Goal: Task Accomplishment & Management: Complete application form

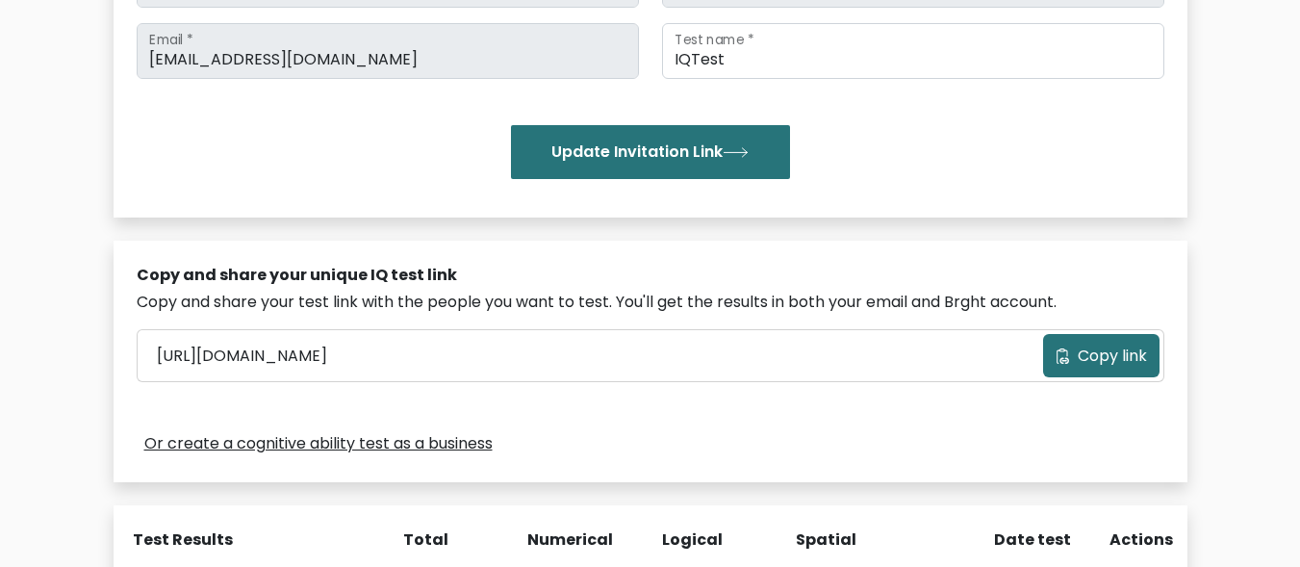
scroll to position [369, 0]
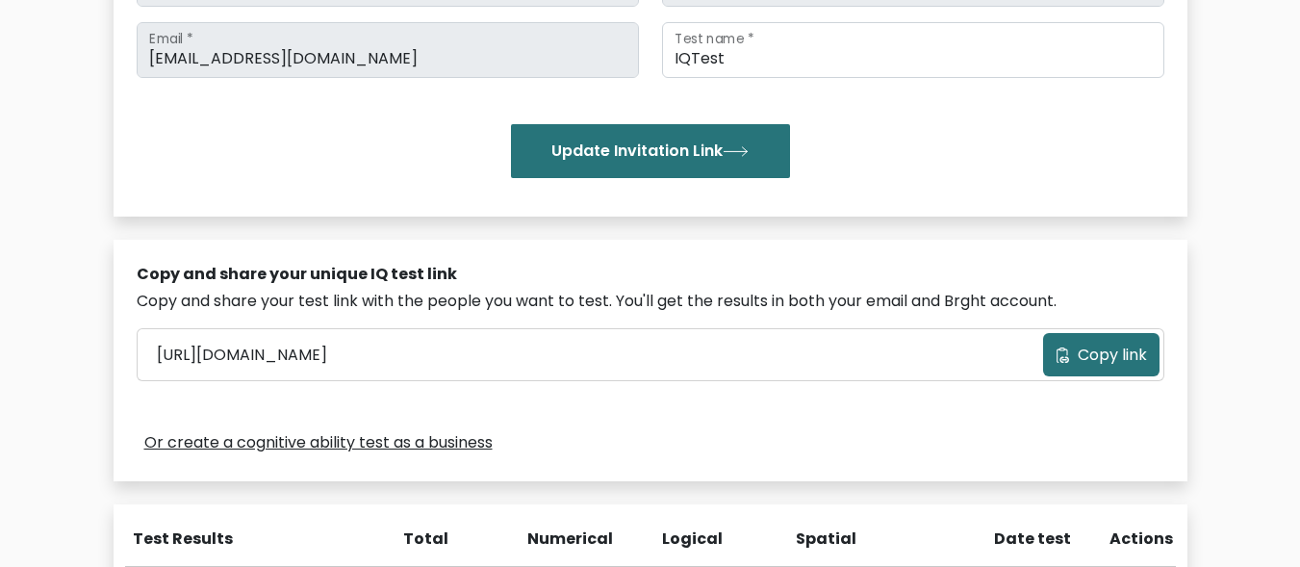
click at [1082, 354] on span "Copy link" at bounding box center [1112, 355] width 69 height 23
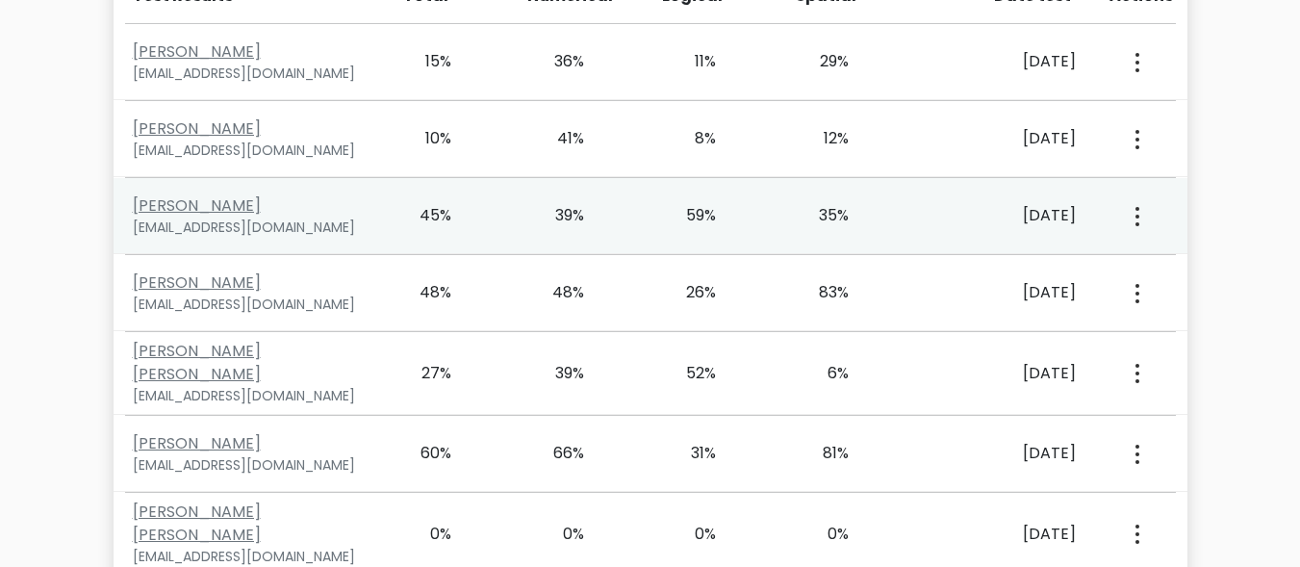
scroll to position [951, 0]
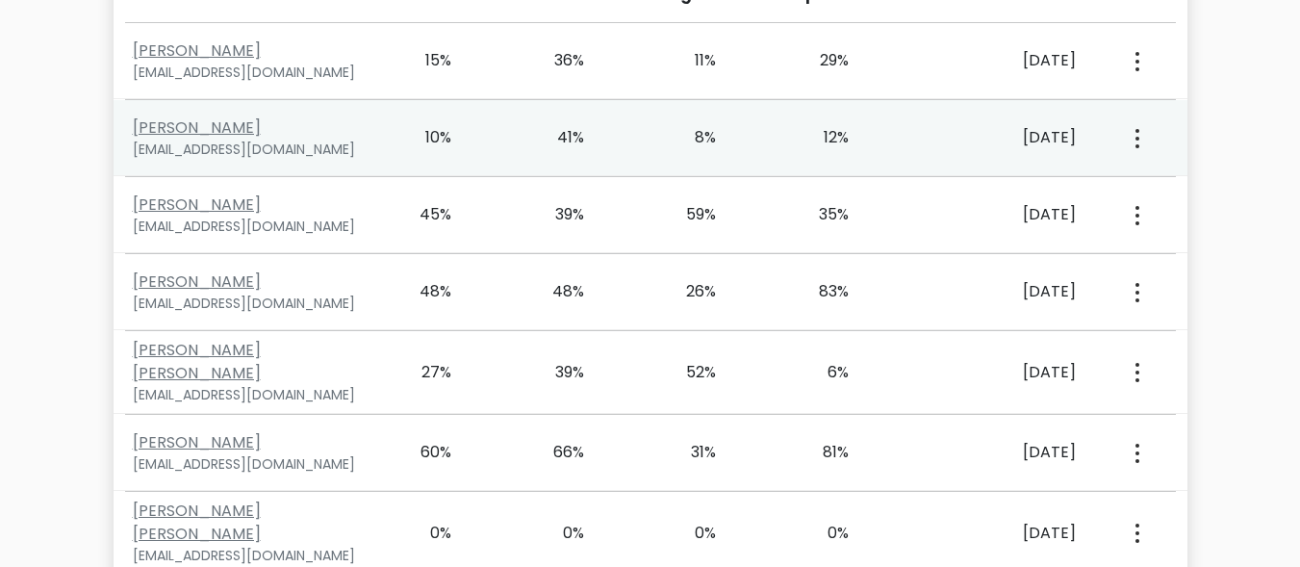
click at [1128, 135] on button "button" at bounding box center [1135, 138] width 15 height 60
click at [1193, 186] on link "View Profile" at bounding box center [1205, 193] width 152 height 31
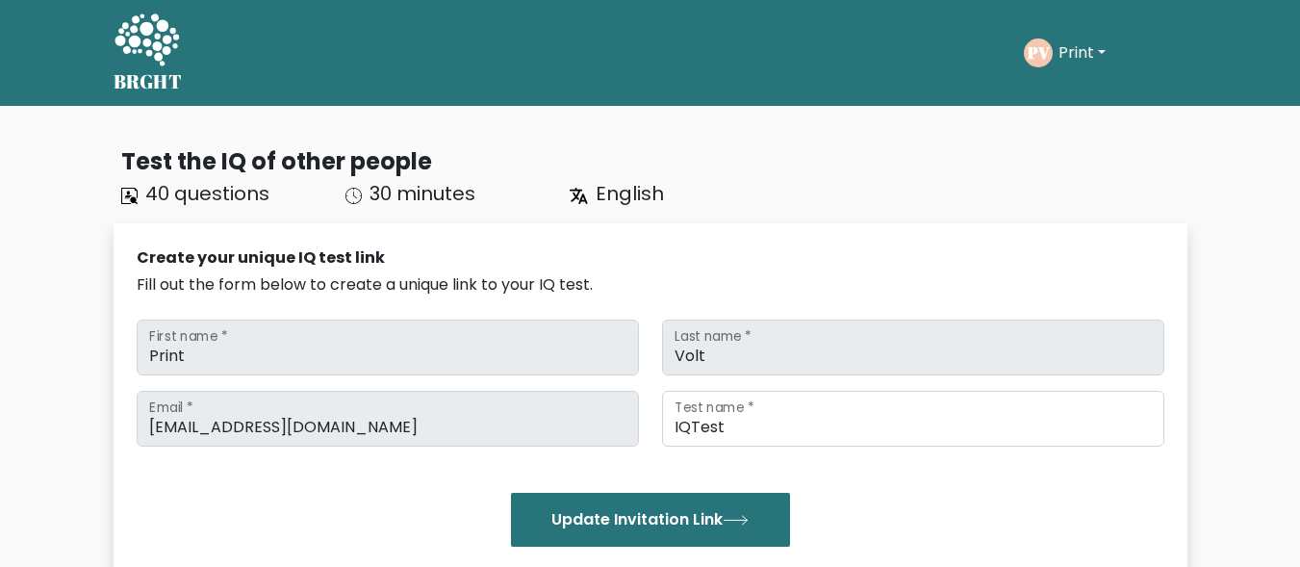
click at [271, 90] on div "BRGHT BRGHT Take the test PV Print Dashboard Profile Settings Logout Dashboard …" at bounding box center [650, 53] width 1097 height 90
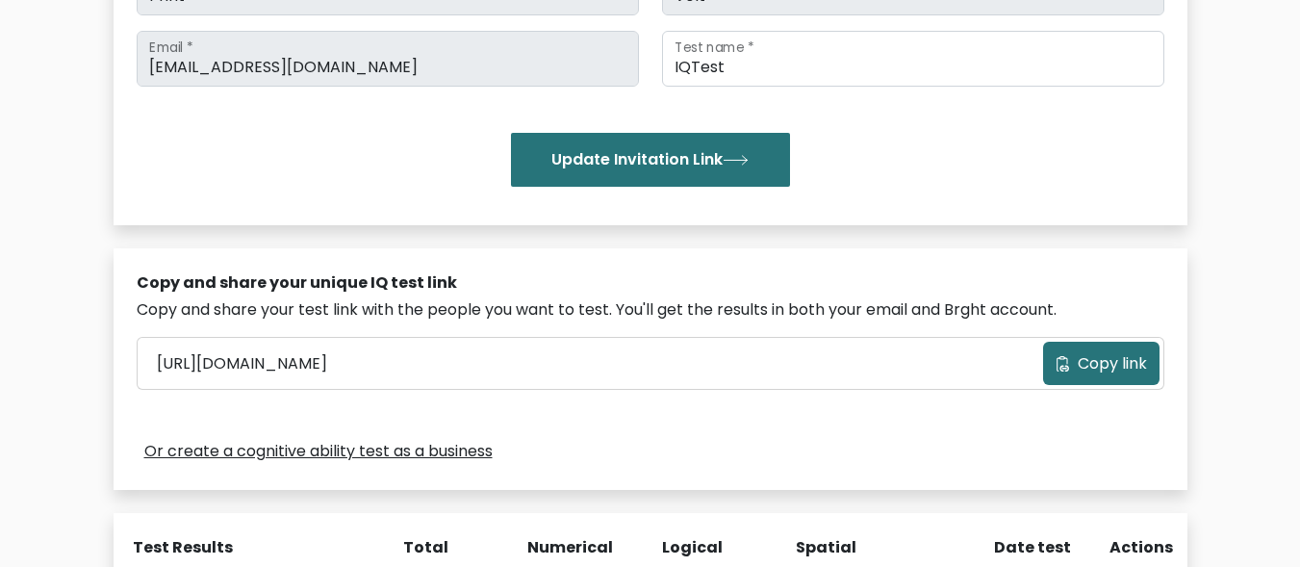
scroll to position [4150, 0]
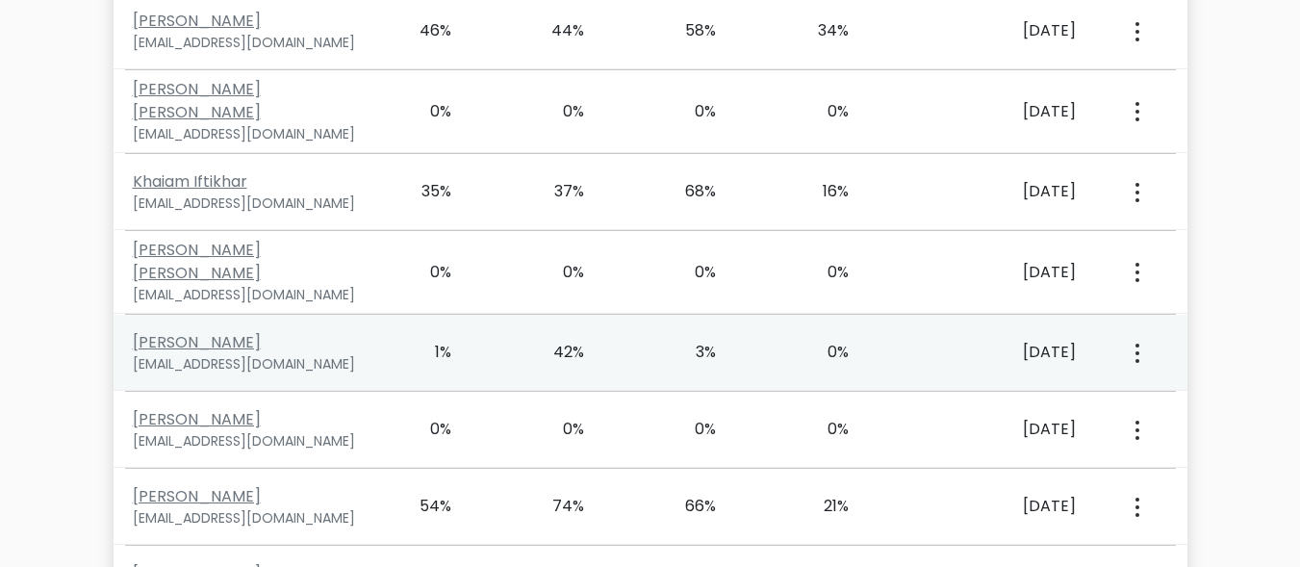
click at [1142, 322] on button "button" at bounding box center [1135, 352] width 15 height 60
click at [1174, 393] on link "View Profile" at bounding box center [1205, 408] width 152 height 31
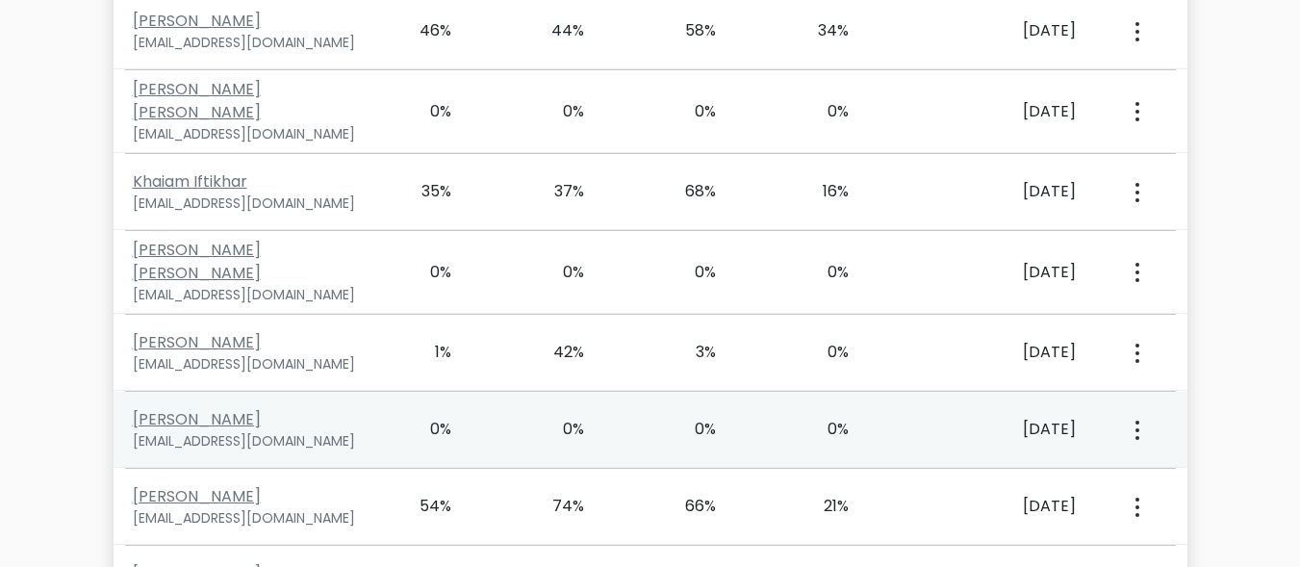
click at [1136, 421] on icon "button" at bounding box center [1138, 430] width 4 height 19
click at [1178, 470] on link "View Profile" at bounding box center [1205, 485] width 152 height 31
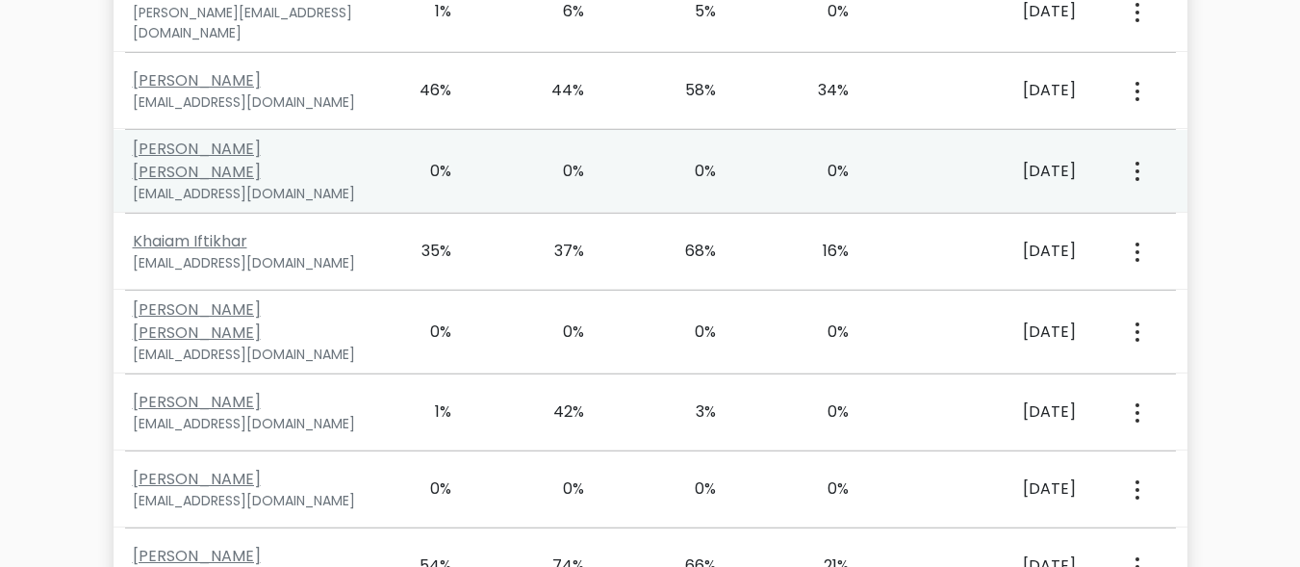
scroll to position [756, 0]
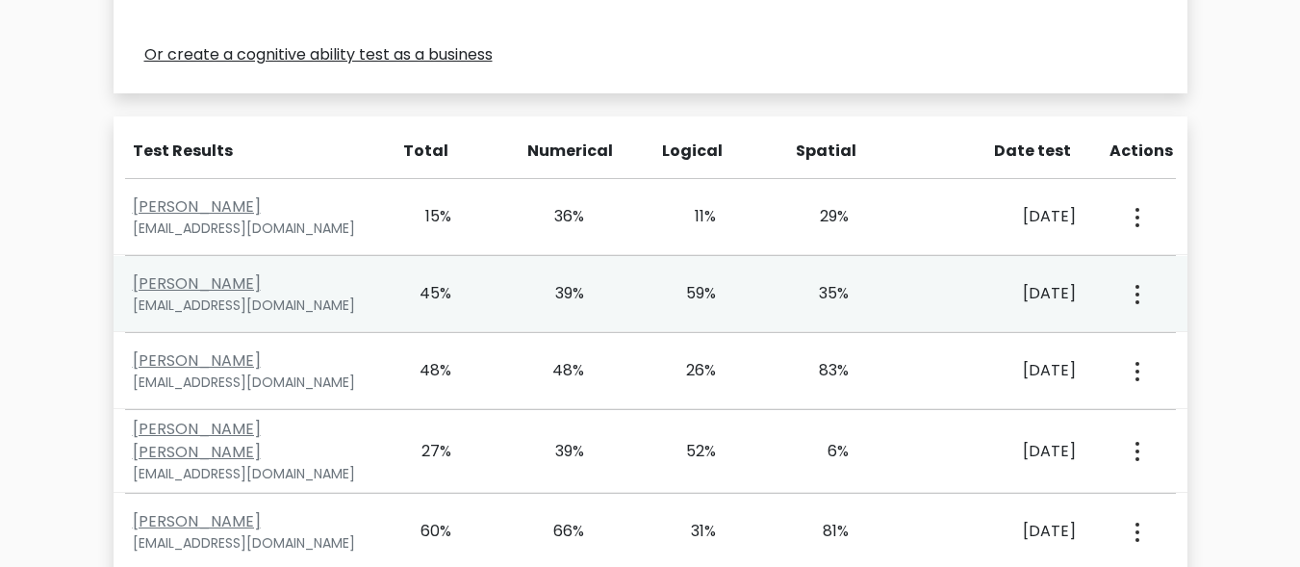
click at [1141, 297] on button "button" at bounding box center [1135, 294] width 15 height 60
click at [1160, 346] on link "View Profile" at bounding box center [1205, 349] width 152 height 31
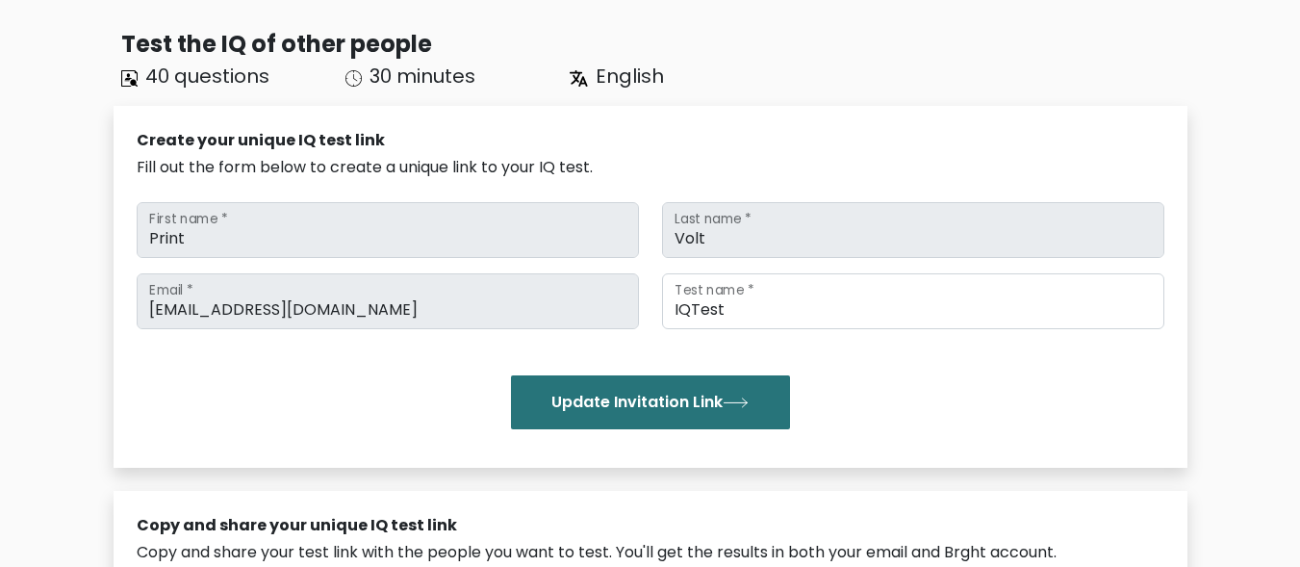
scroll to position [0, 0]
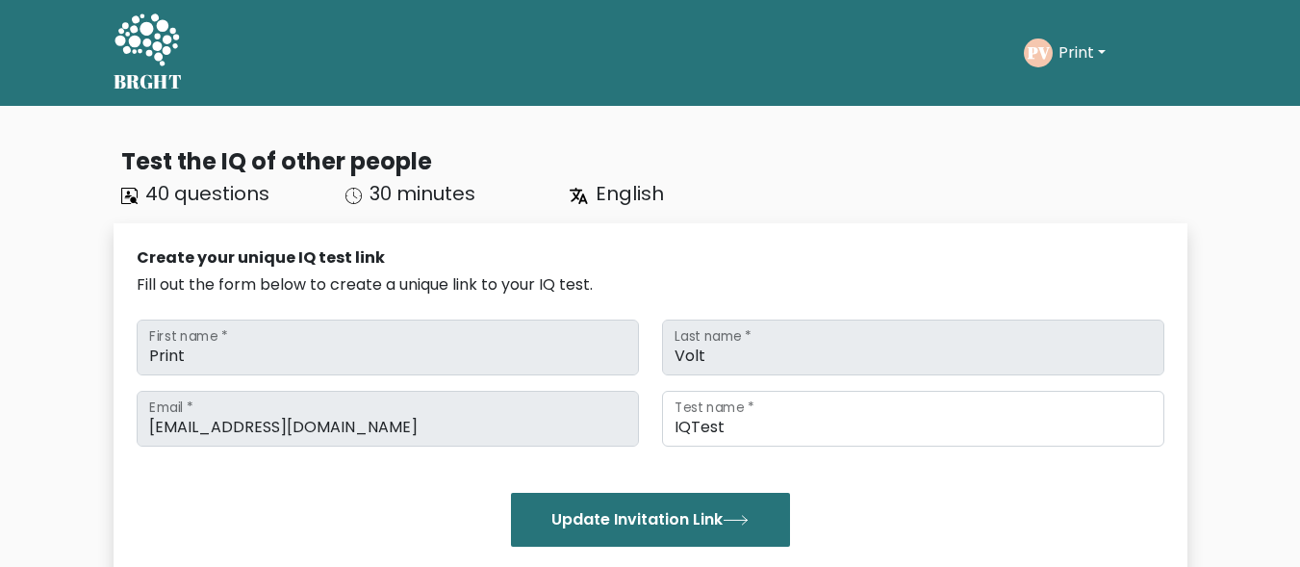
click at [1083, 59] on button "Print" at bounding box center [1082, 52] width 59 height 25
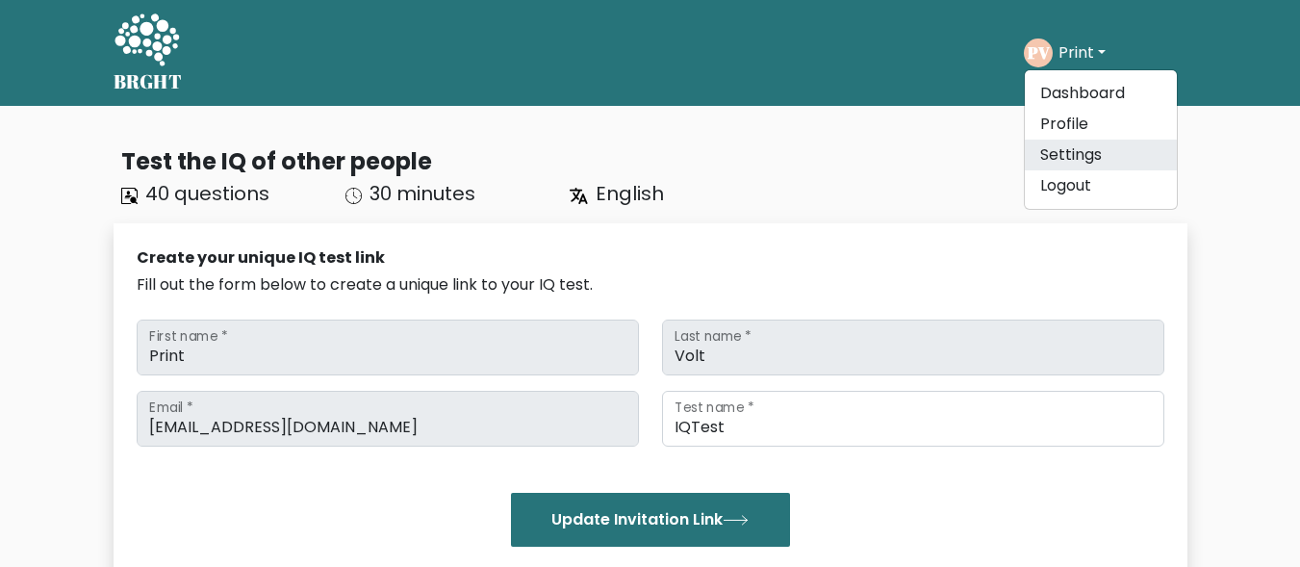
click at [1099, 163] on link "Settings" at bounding box center [1101, 155] width 152 height 31
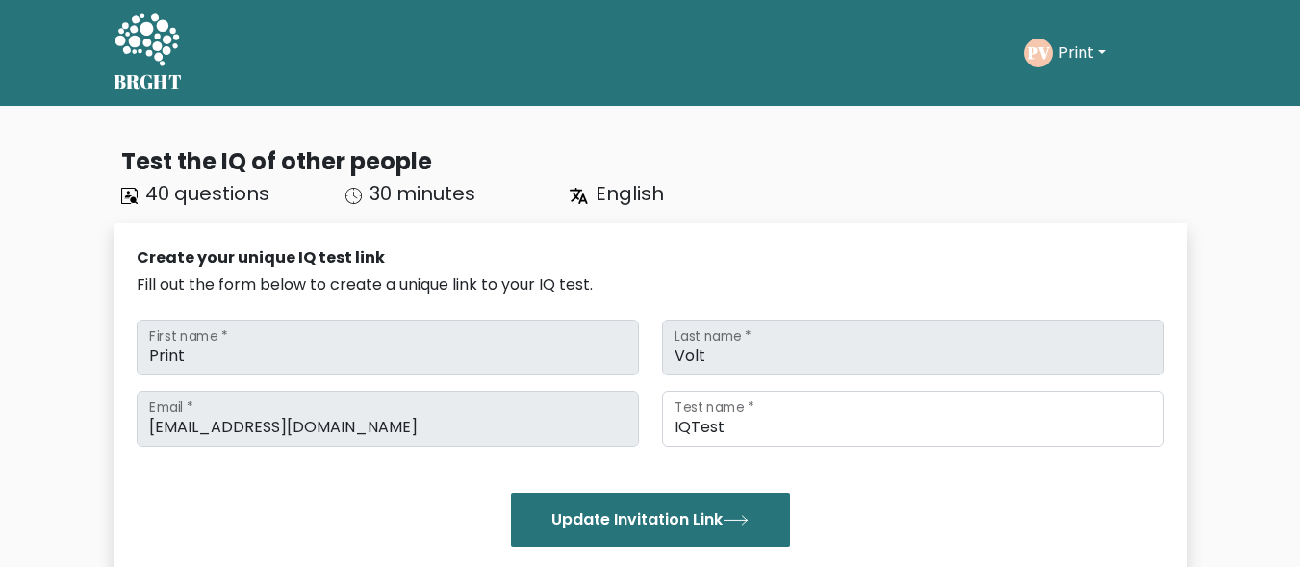
click at [1085, 48] on button "Print" at bounding box center [1082, 52] width 59 height 25
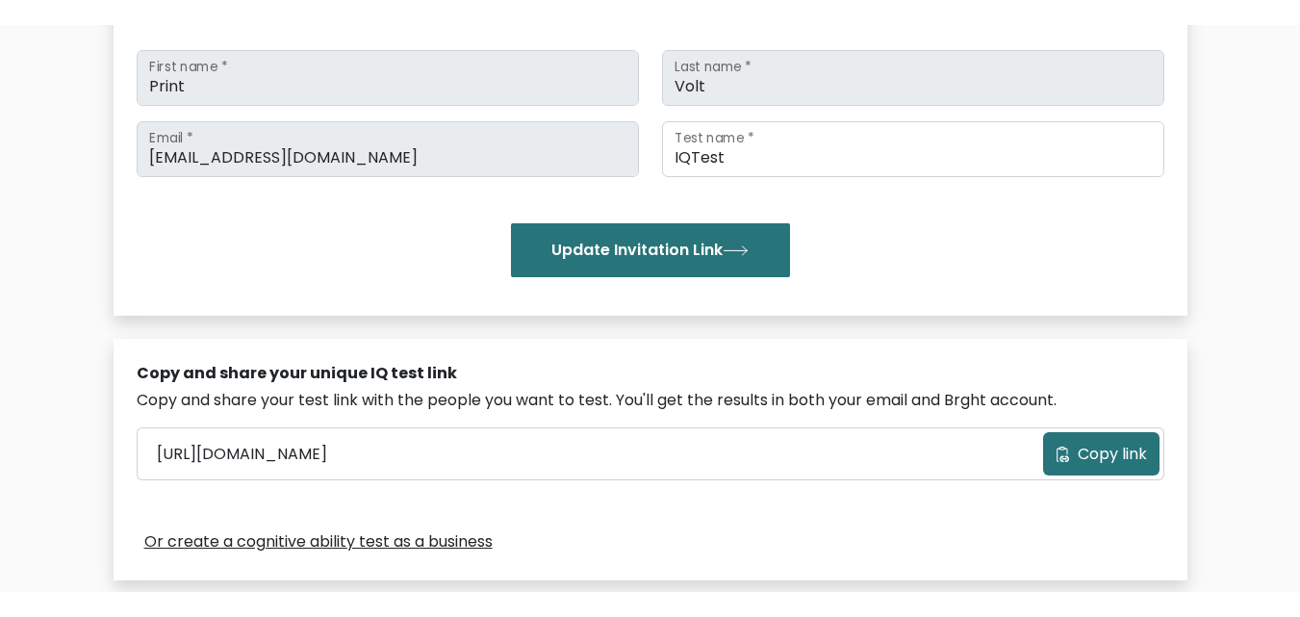
scroll to position [295, 0]
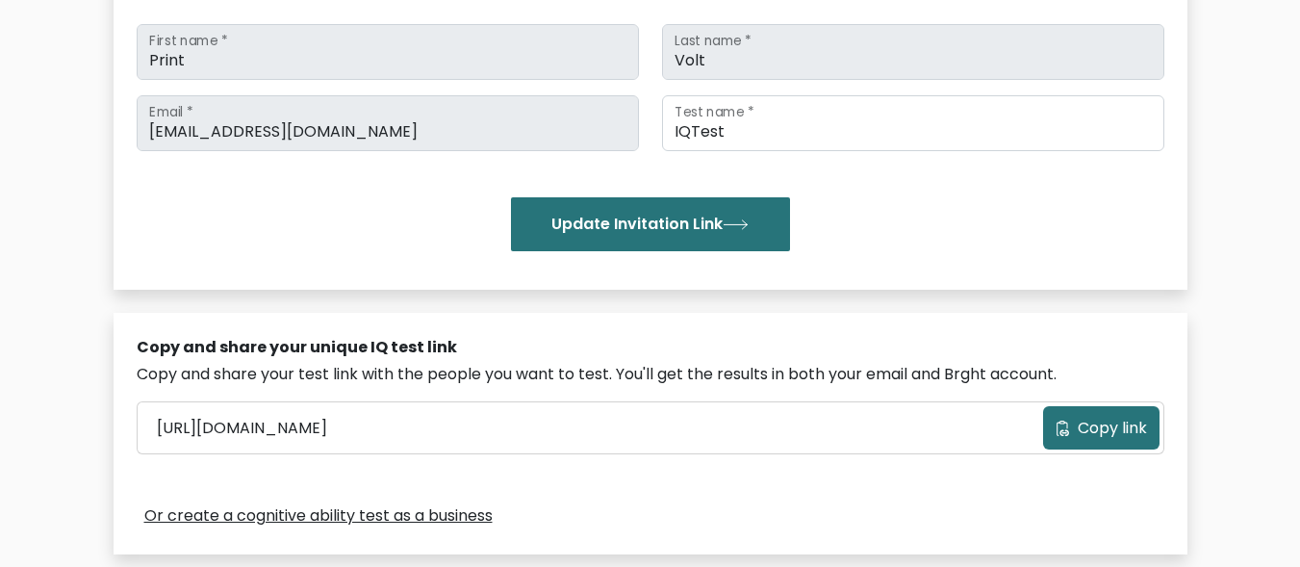
click at [1081, 421] on span "Copy link" at bounding box center [1112, 428] width 69 height 23
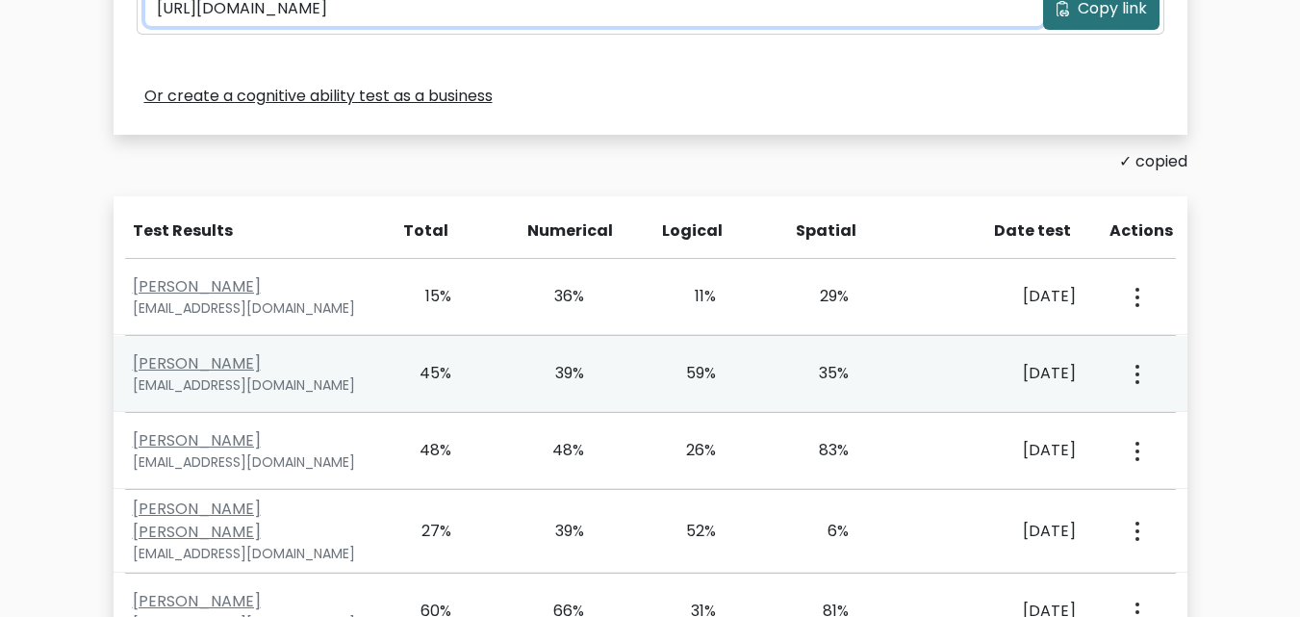
scroll to position [720, 0]
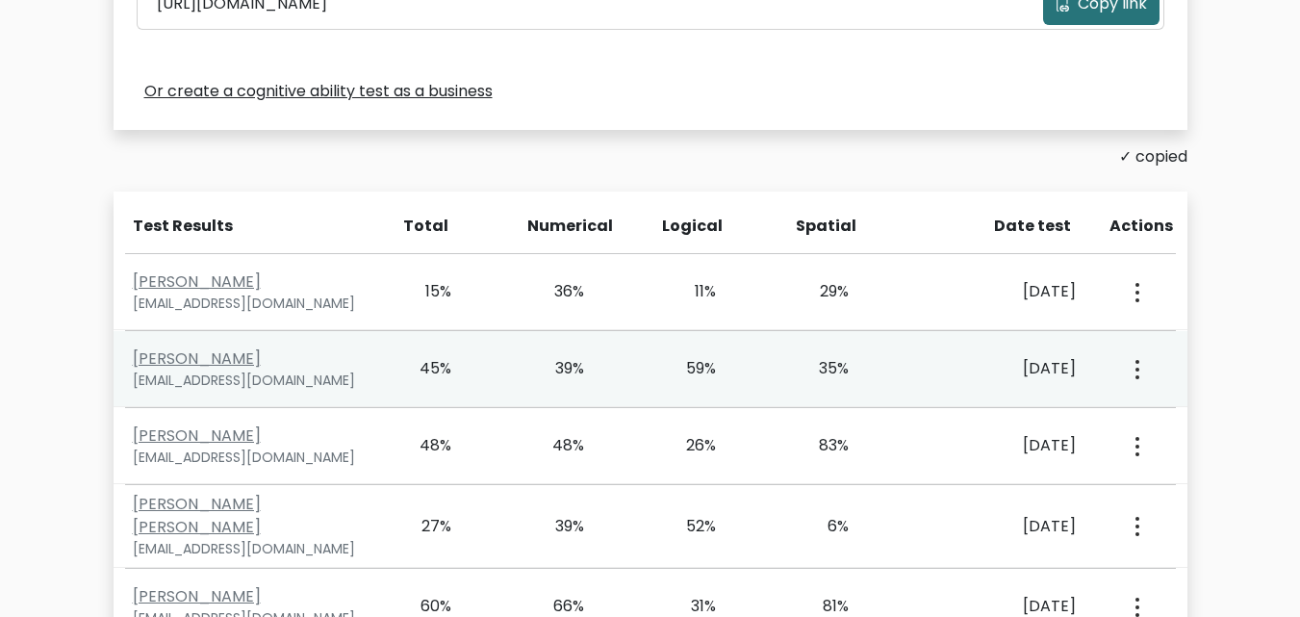
click at [616, 392] on div "Junaid Hassan junaidhassanmujtaba@gmail.com 45% 39% 59% 35% Sept. 9, 2025 View …" at bounding box center [651, 369] width 1074 height 76
click at [1142, 372] on button "button" at bounding box center [1135, 369] width 15 height 60
click at [1155, 411] on link "View Profile" at bounding box center [1205, 424] width 152 height 31
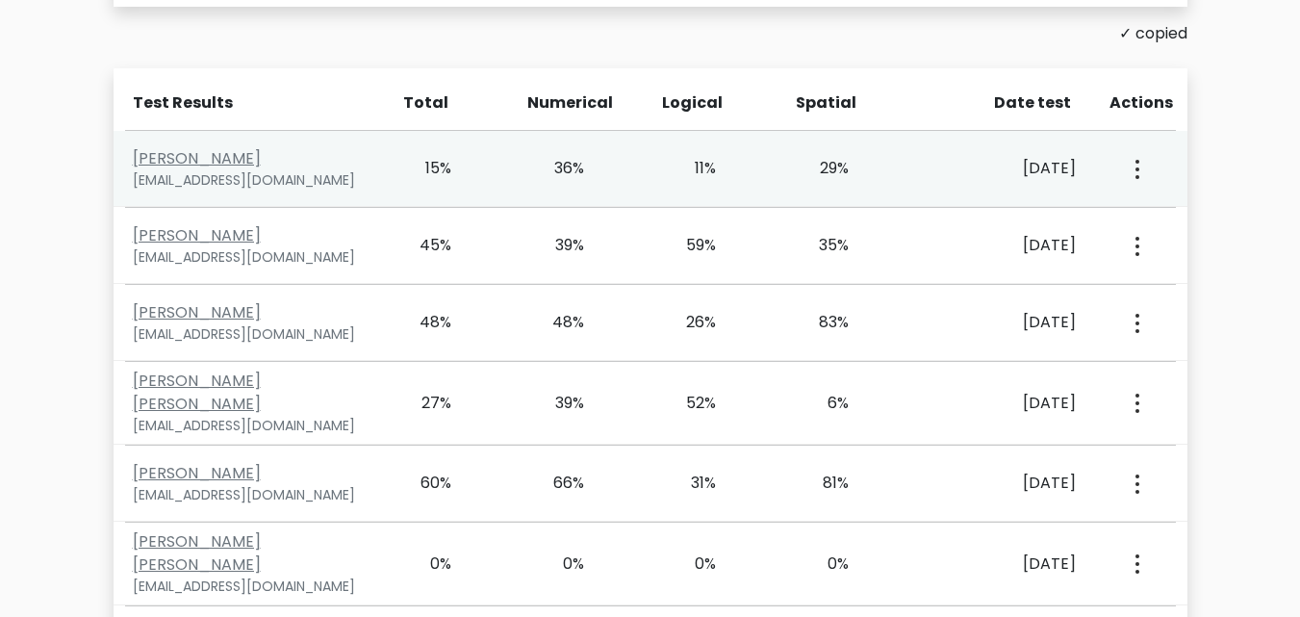
scroll to position [844, 0]
click at [1136, 164] on icon "button" at bounding box center [1138, 168] width 4 height 19
click at [1166, 226] on link "View Profile" at bounding box center [1205, 223] width 152 height 31
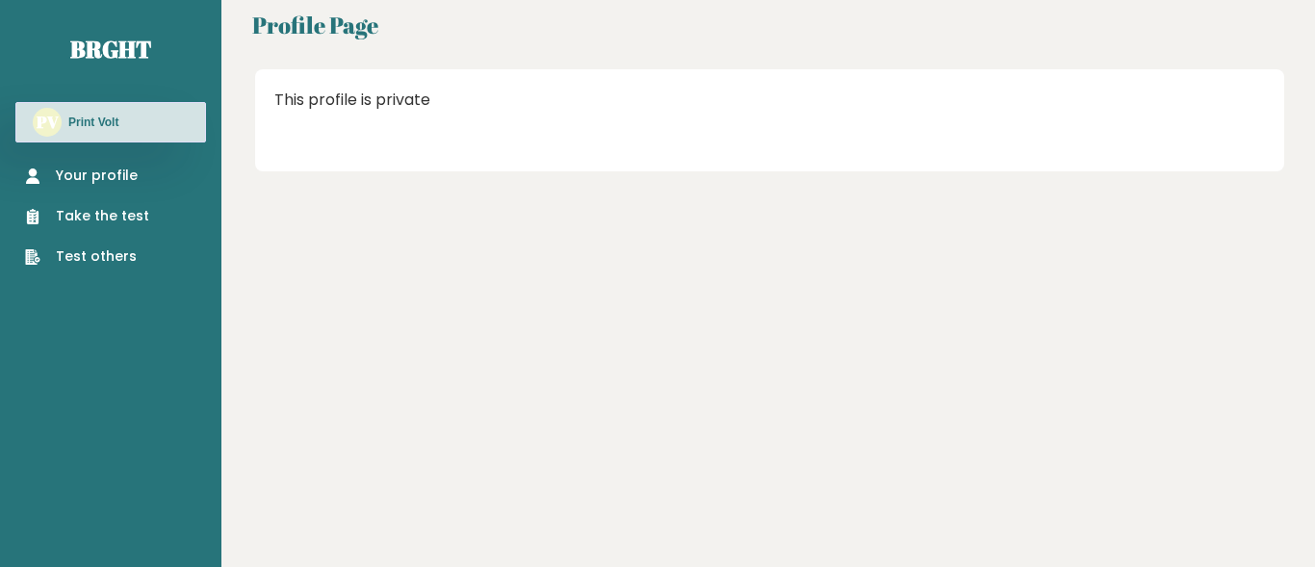
click at [79, 120] on h3 "Print Volt" at bounding box center [93, 122] width 50 height 15
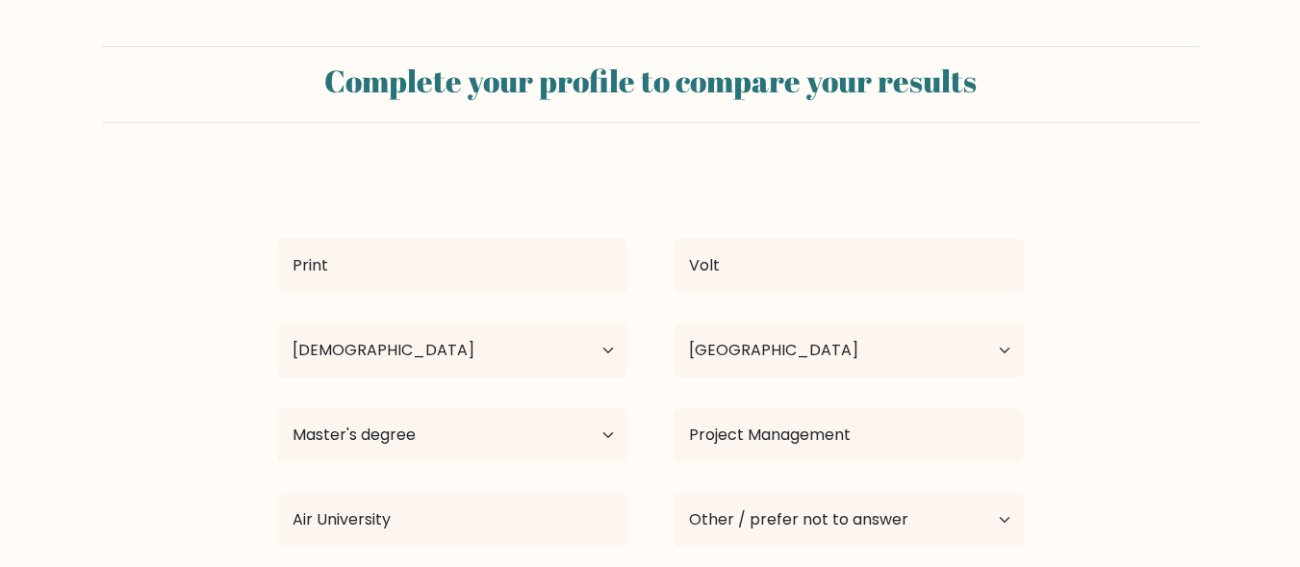
select select "18_24"
select select "PK"
select select "masters_degree"
select select "other"
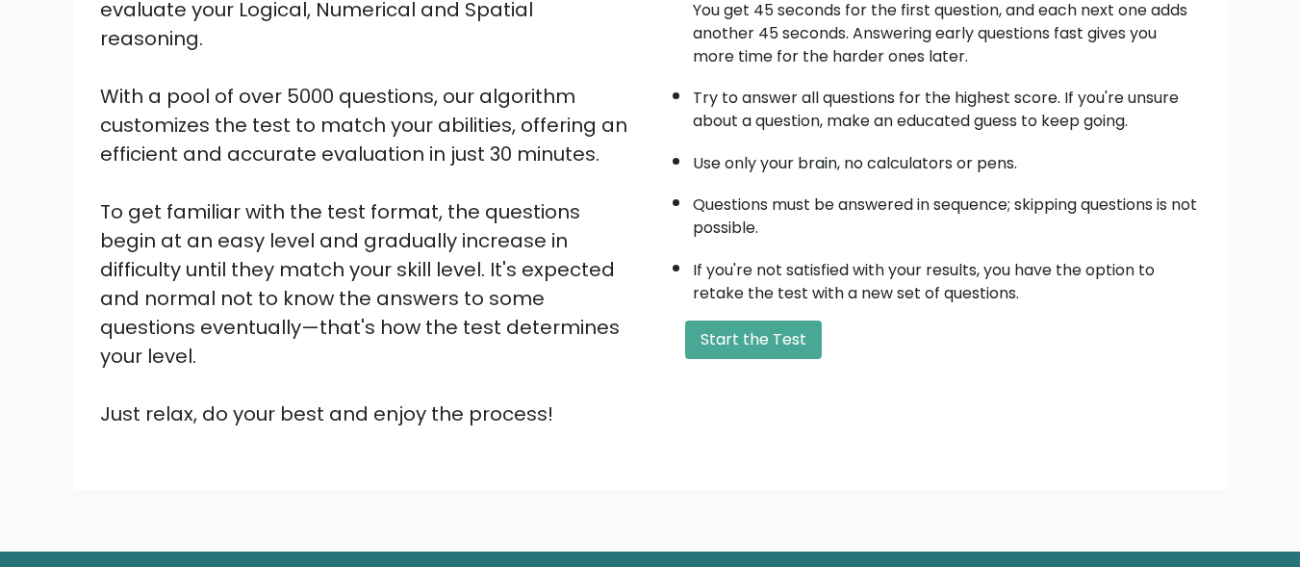
scroll to position [315, 0]
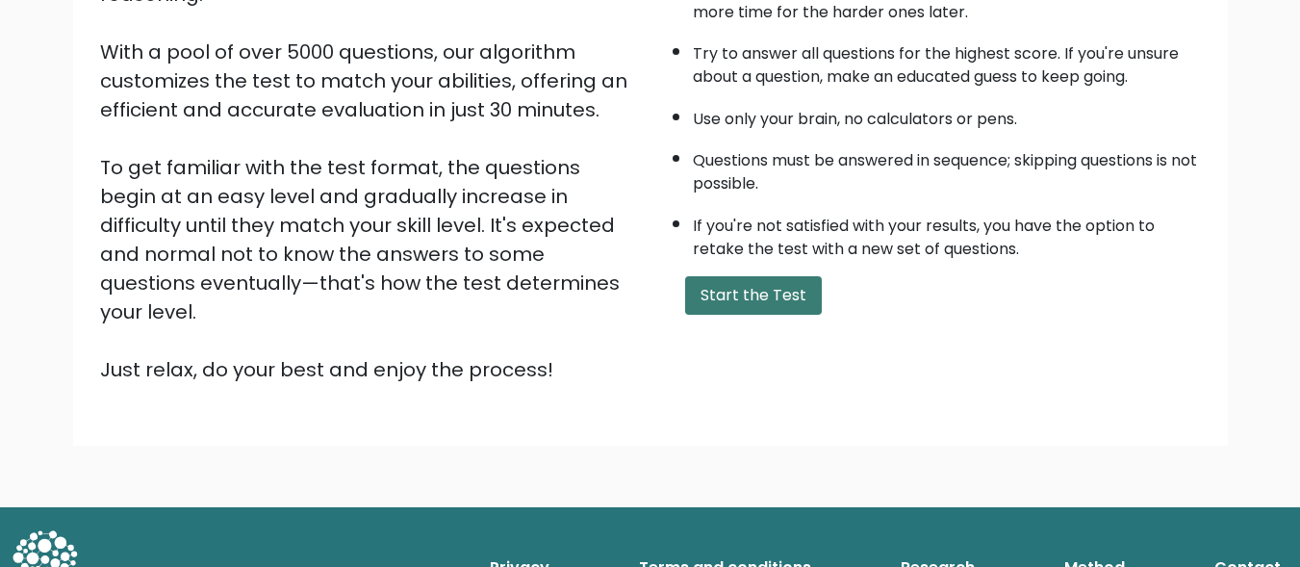
click at [753, 296] on button "Start the Test" at bounding box center [753, 295] width 137 height 38
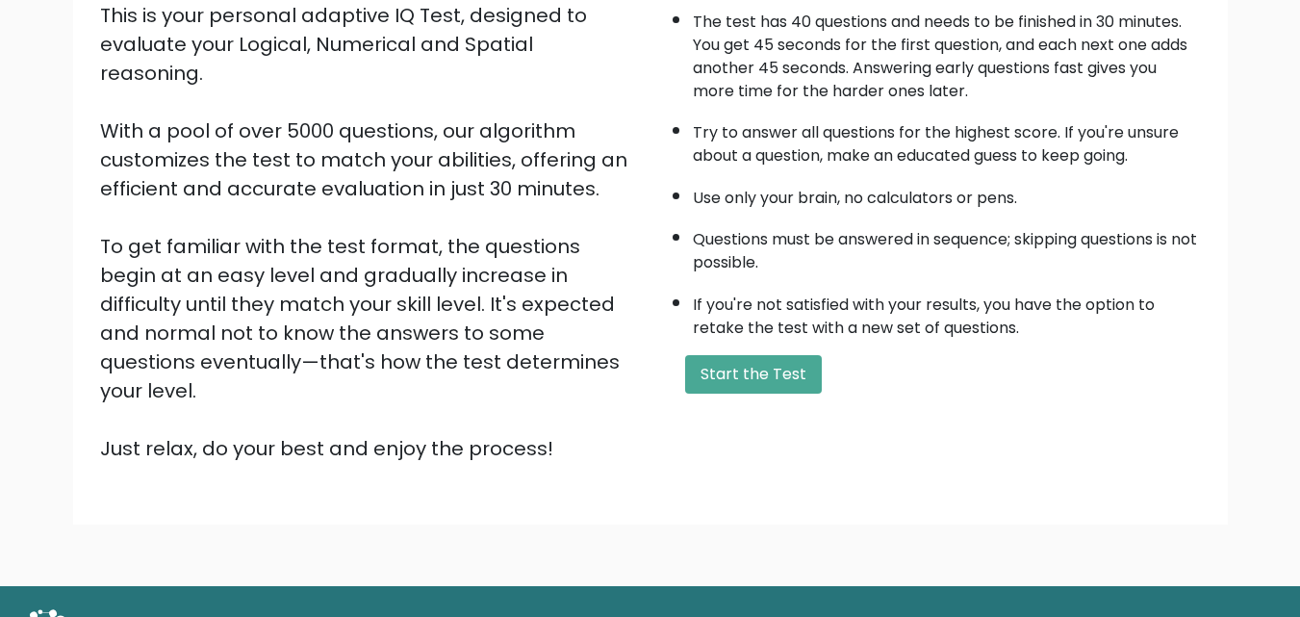
scroll to position [265, 0]
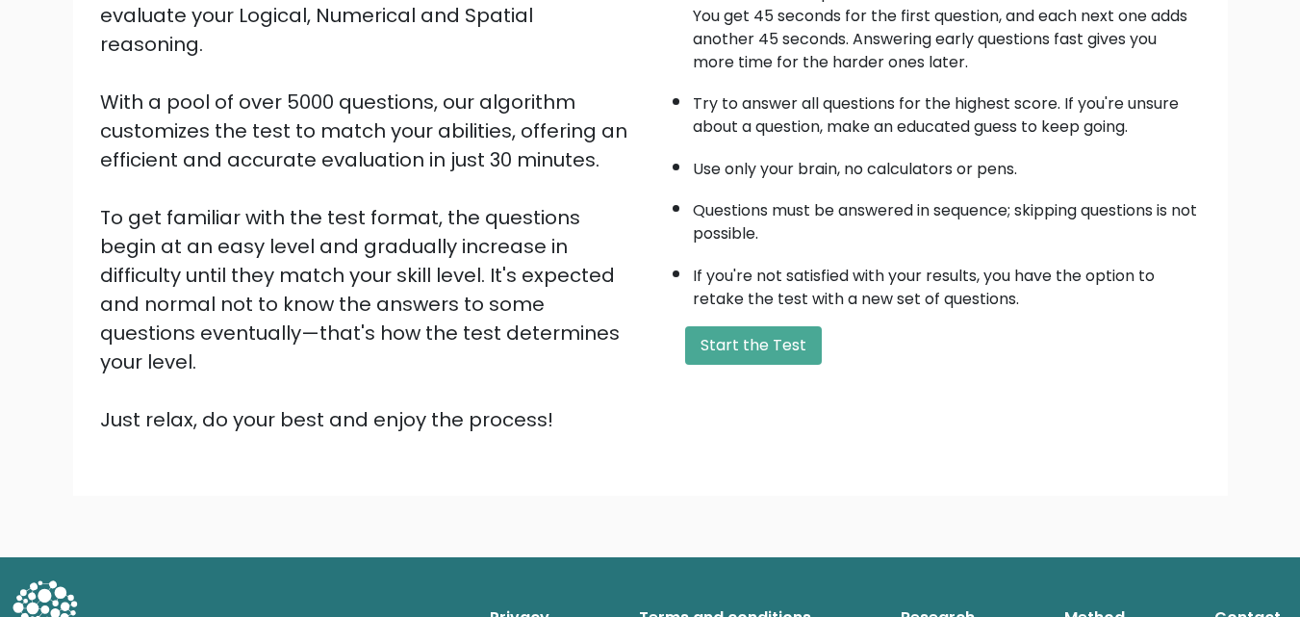
click at [543, 566] on link "Privacy" at bounding box center [519, 618] width 75 height 38
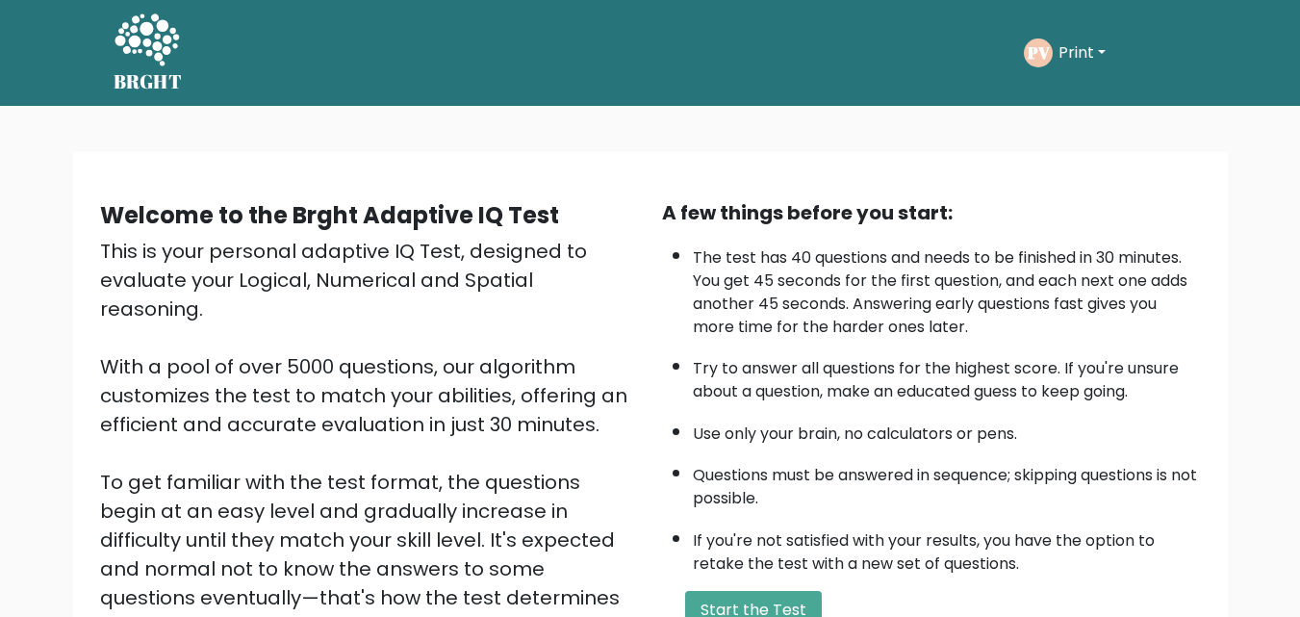
click at [1085, 61] on button "Print" at bounding box center [1082, 52] width 59 height 25
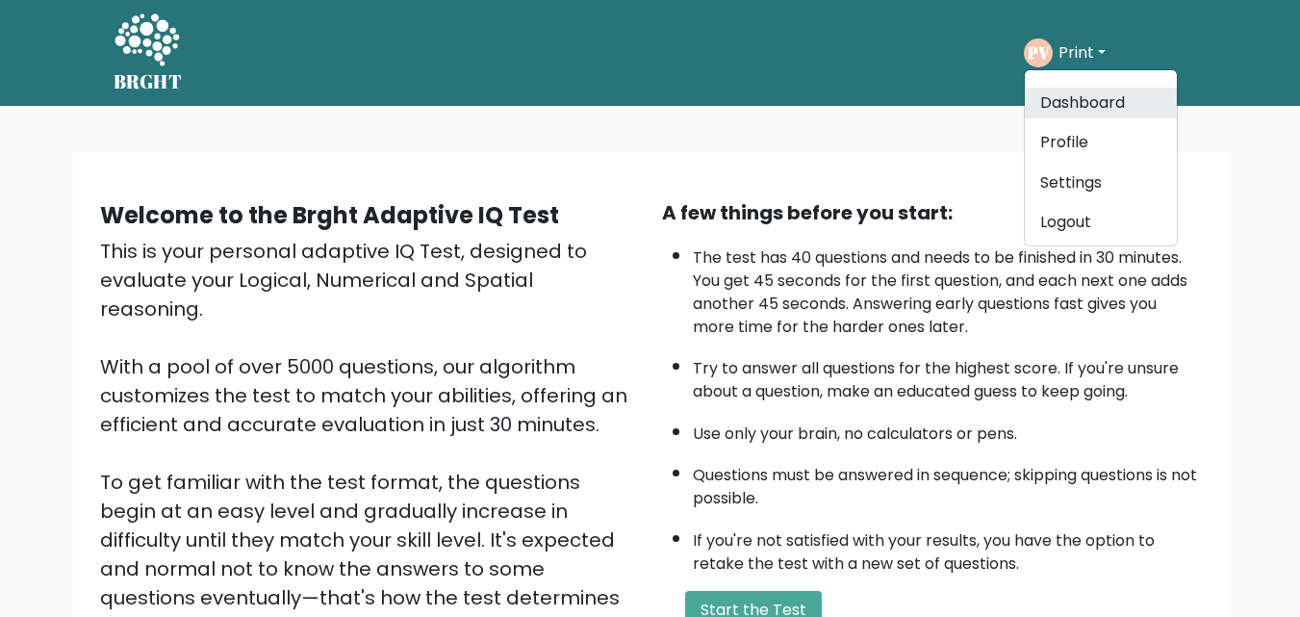
click at [1055, 113] on link "Dashboard" at bounding box center [1101, 103] width 152 height 31
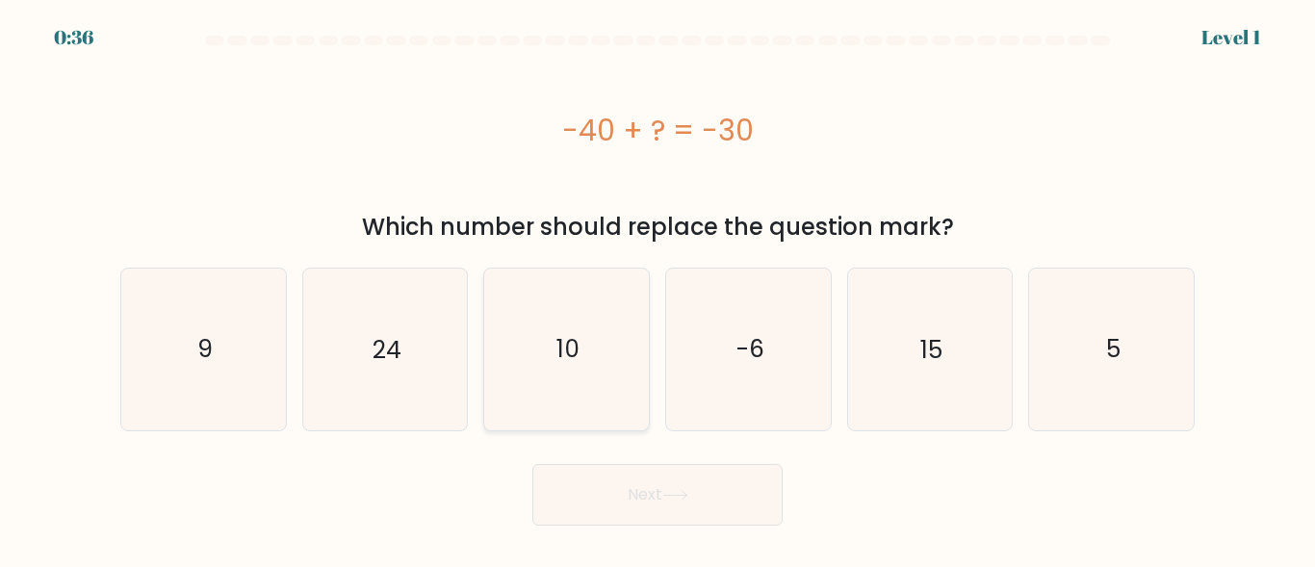
click at [600, 390] on icon "10" at bounding box center [566, 348] width 161 height 161
click at [657, 289] on input "c. 10" at bounding box center [657, 286] width 1 height 5
radio input "true"
click at [688, 491] on icon at bounding box center [675, 495] width 26 height 11
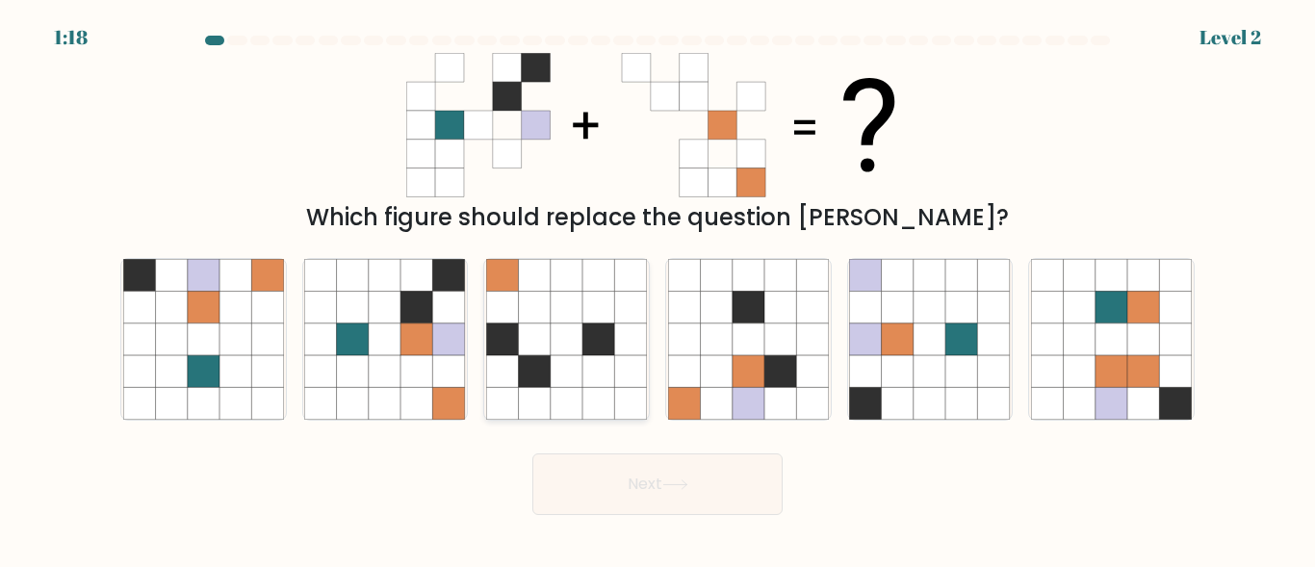
click at [596, 388] on icon at bounding box center [598, 403] width 32 height 32
click at [657, 289] on input "c." at bounding box center [657, 286] width 1 height 5
radio input "true"
click at [636, 469] on button "Next" at bounding box center [657, 484] width 250 height 62
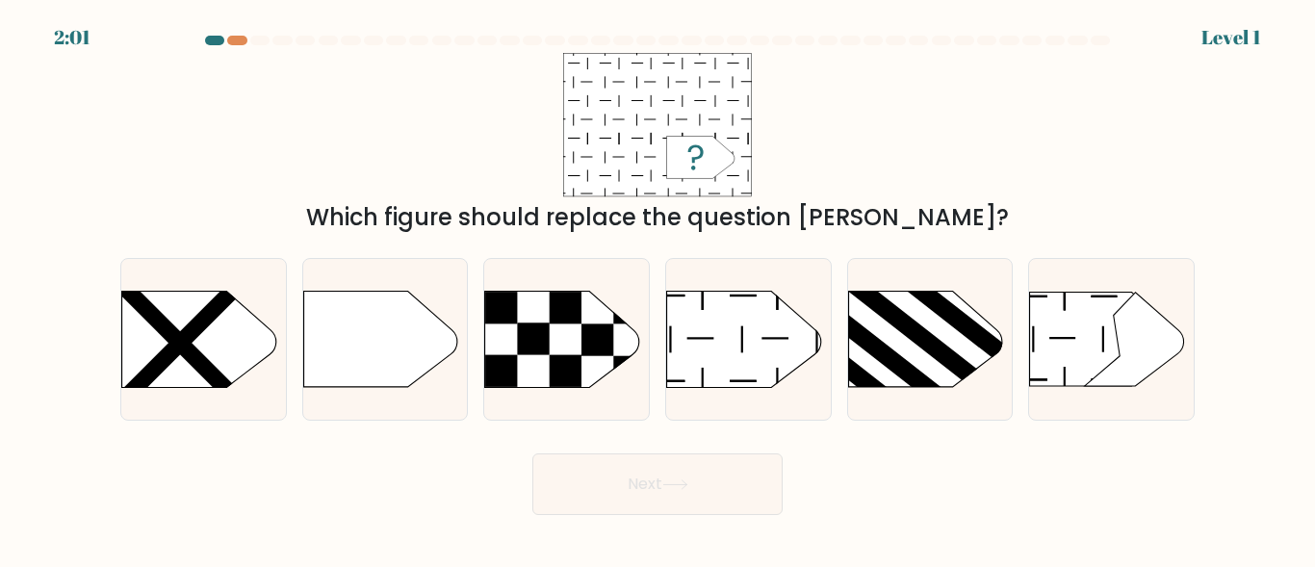
click at [636, 469] on button "Next" at bounding box center [657, 484] width 250 height 62
click at [601, 354] on rect at bounding box center [597, 339] width 32 height 32
click at [657, 289] on input "c." at bounding box center [657, 286] width 1 height 5
radio input "true"
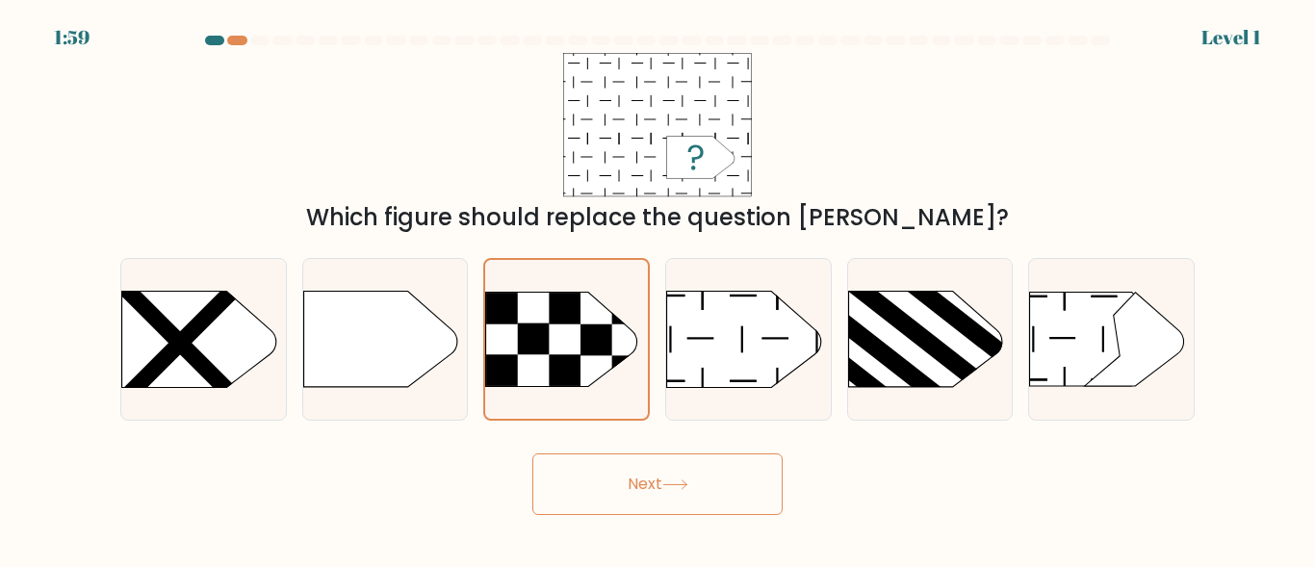
click at [662, 490] on button "Next" at bounding box center [657, 484] width 250 height 62
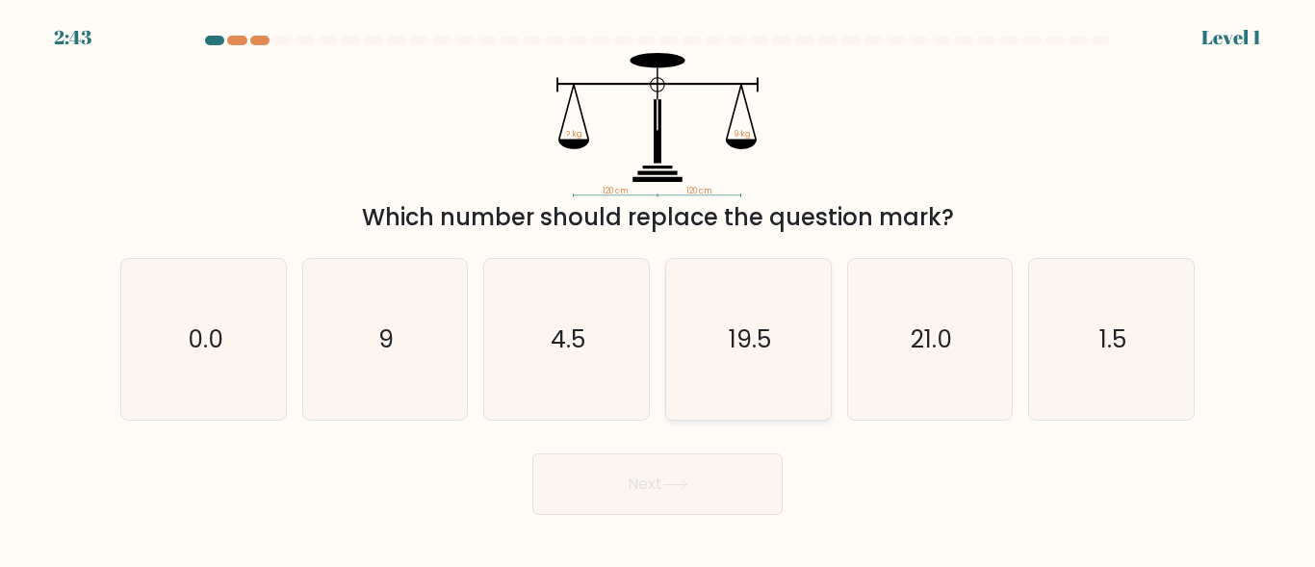
click at [715, 393] on icon "19.5" at bounding box center [748, 339] width 161 height 161
click at [658, 289] on input "d. 19.5" at bounding box center [657, 286] width 1 height 5
radio input "true"
click at [697, 472] on button "Next" at bounding box center [657, 484] width 250 height 62
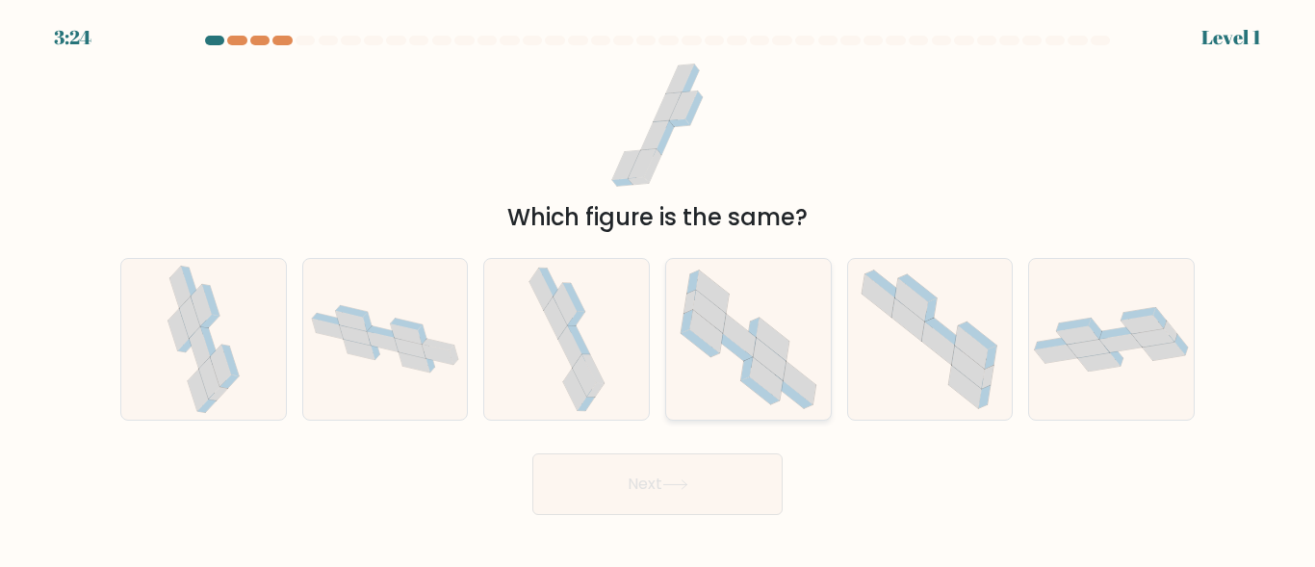
click at [695, 345] on icon at bounding box center [699, 342] width 38 height 27
click at [658, 289] on input "d." at bounding box center [657, 286] width 1 height 5
radio input "true"
click at [667, 457] on button "Next" at bounding box center [657, 484] width 250 height 62
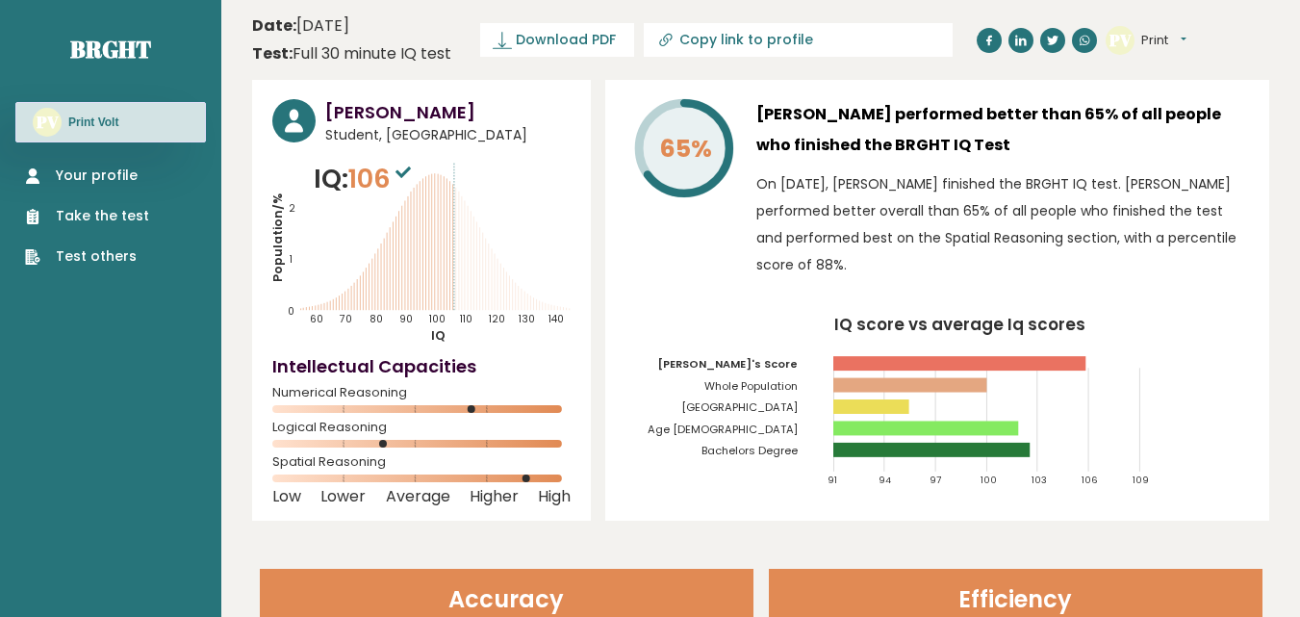
click at [64, 177] on link "Your profile" at bounding box center [87, 176] width 124 height 20
click at [106, 173] on link "Your profile" at bounding box center [87, 176] width 124 height 20
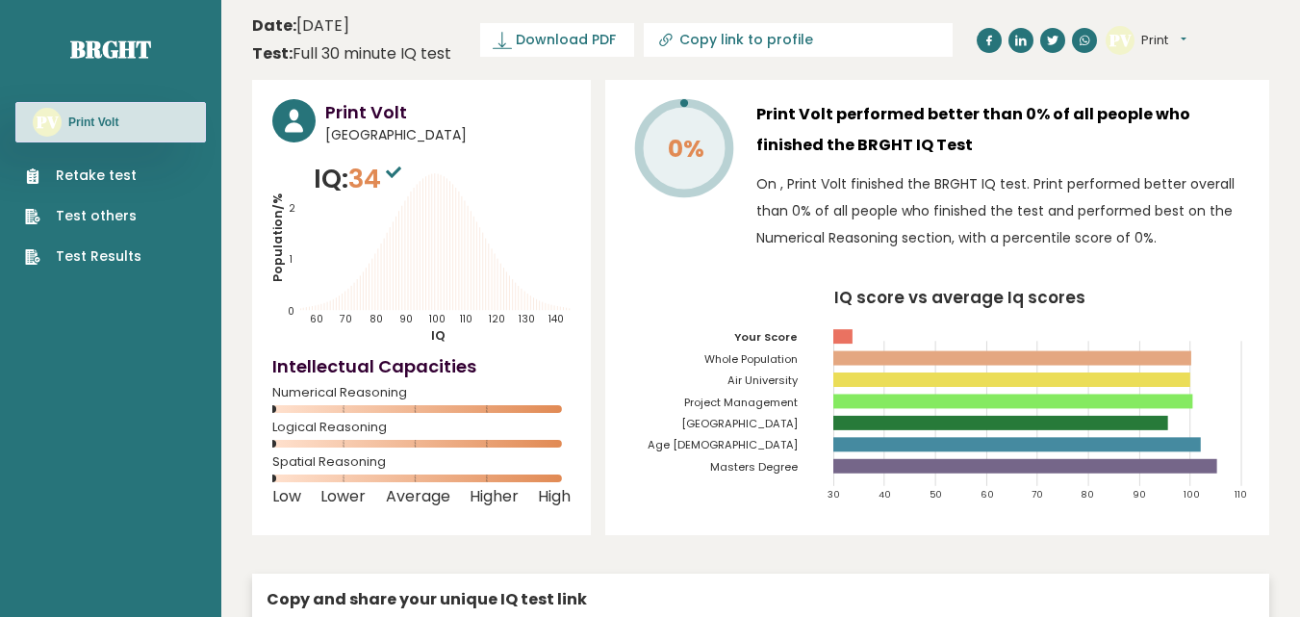
click at [722, 41] on input "Copy link to profile" at bounding box center [810, 39] width 262 height 15
type input "[URL][DOMAIN_NAME]"
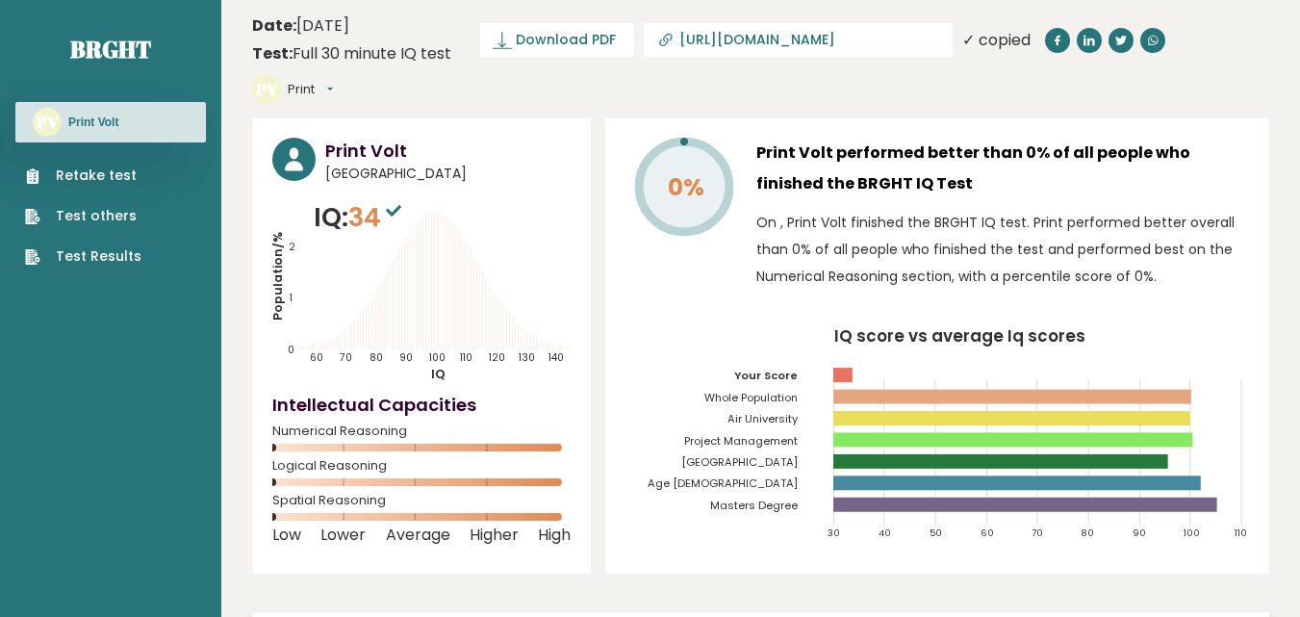
click at [734, 118] on div "0% Print Volt performed better than 0% of all people who finished the BRGHT IQ …" at bounding box center [937, 345] width 664 height 455
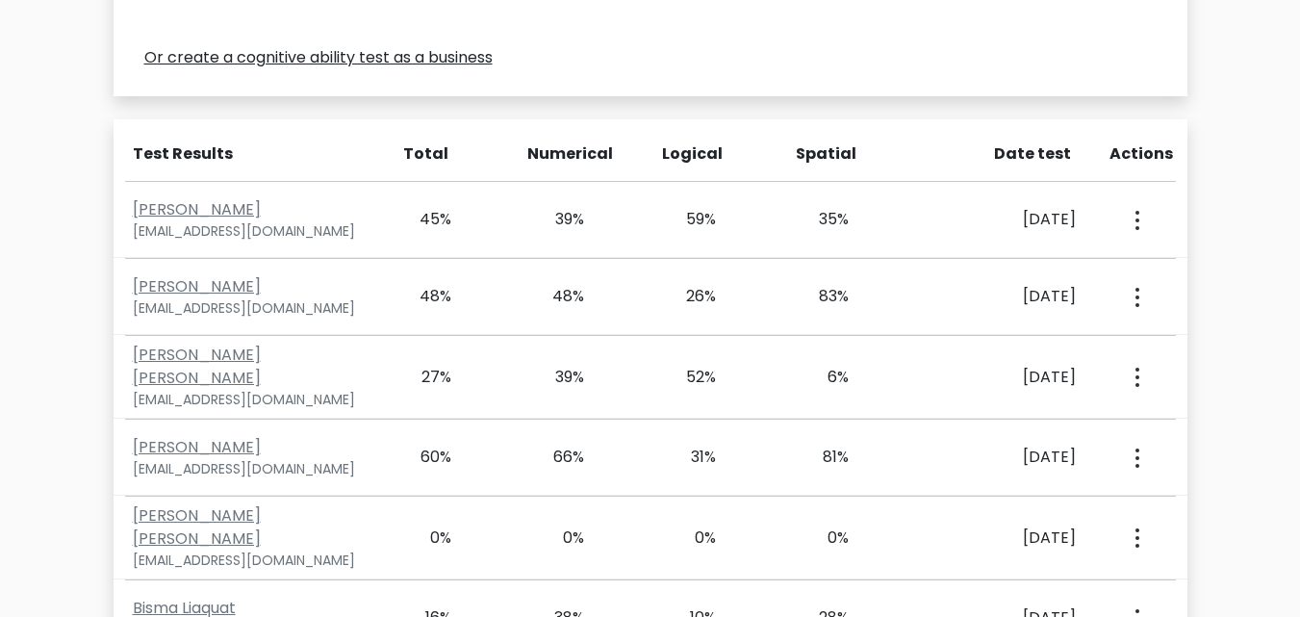
scroll to position [754, 0]
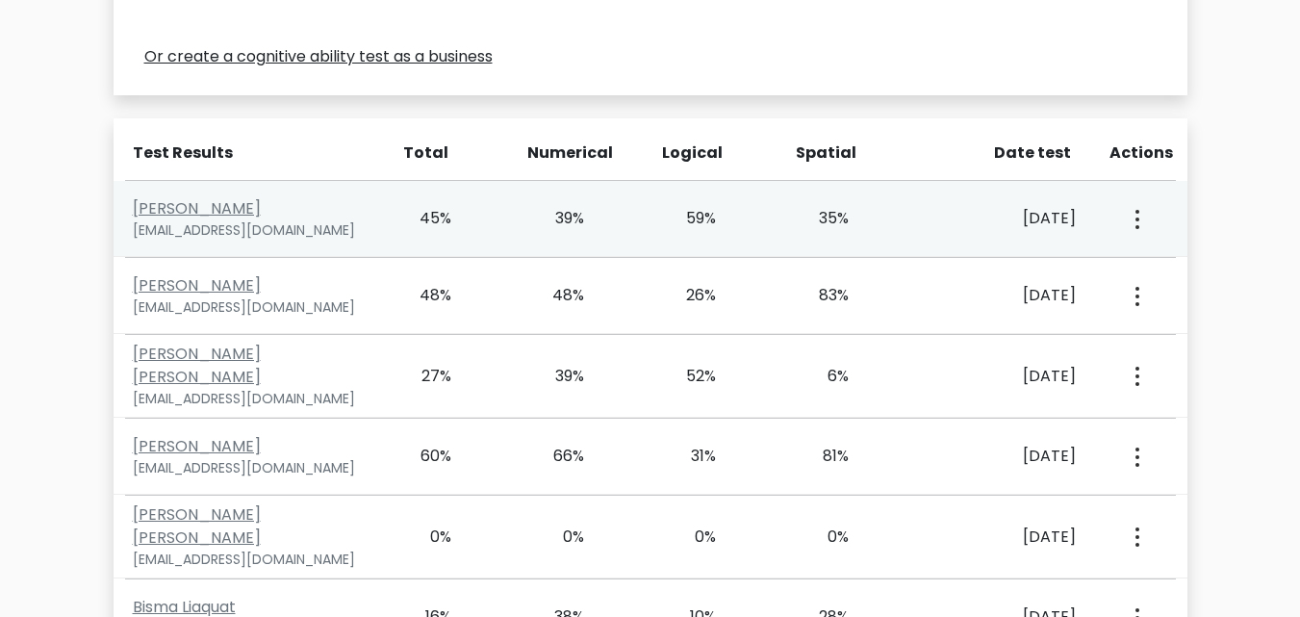
click at [1132, 218] on button "button" at bounding box center [1135, 219] width 15 height 60
click at [1177, 270] on link "View Profile" at bounding box center [1205, 274] width 152 height 31
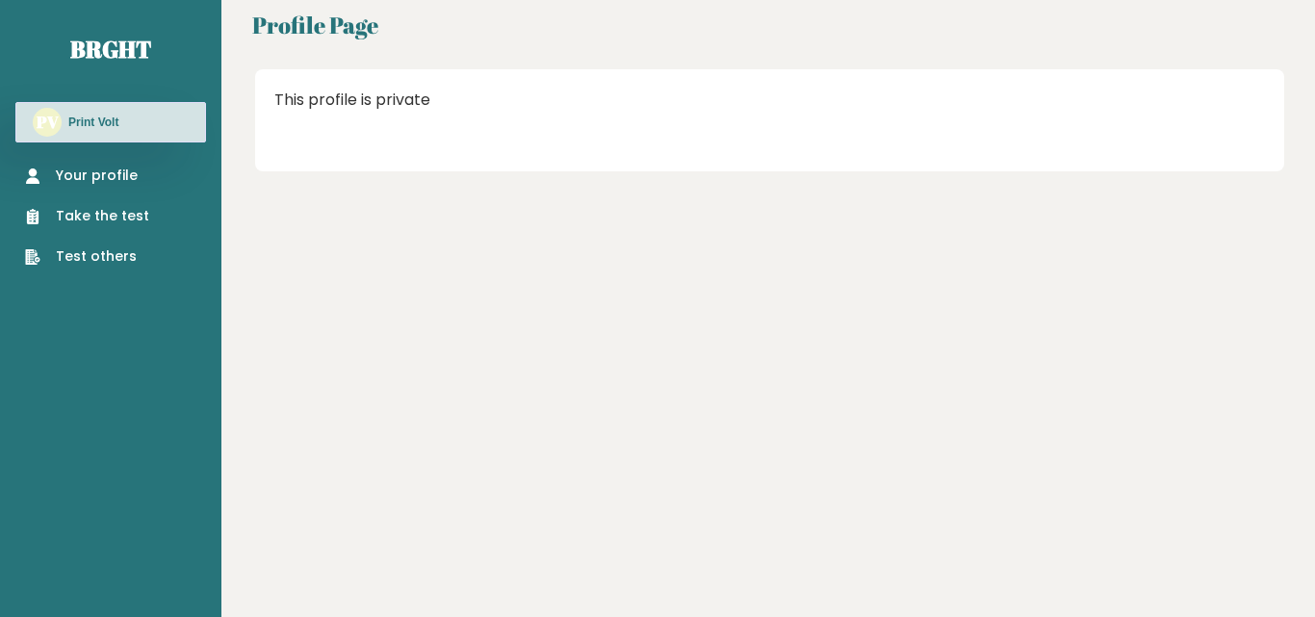
click at [63, 169] on link "Your profile" at bounding box center [87, 176] width 124 height 20
click at [93, 174] on link "Your profile" at bounding box center [87, 176] width 124 height 20
click at [521, 217] on div "Profile Page This profile is private" at bounding box center [767, 308] width 1093 height 617
